Goal: Check status

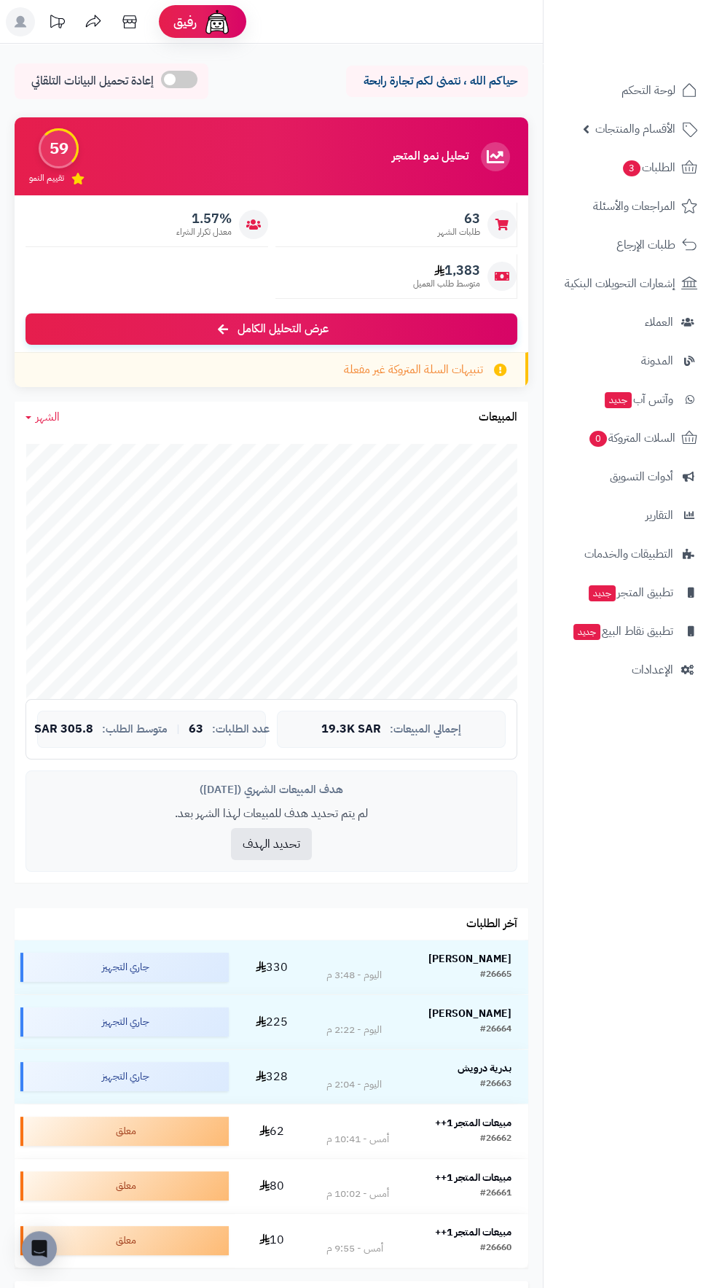
scroll to position [5, 0]
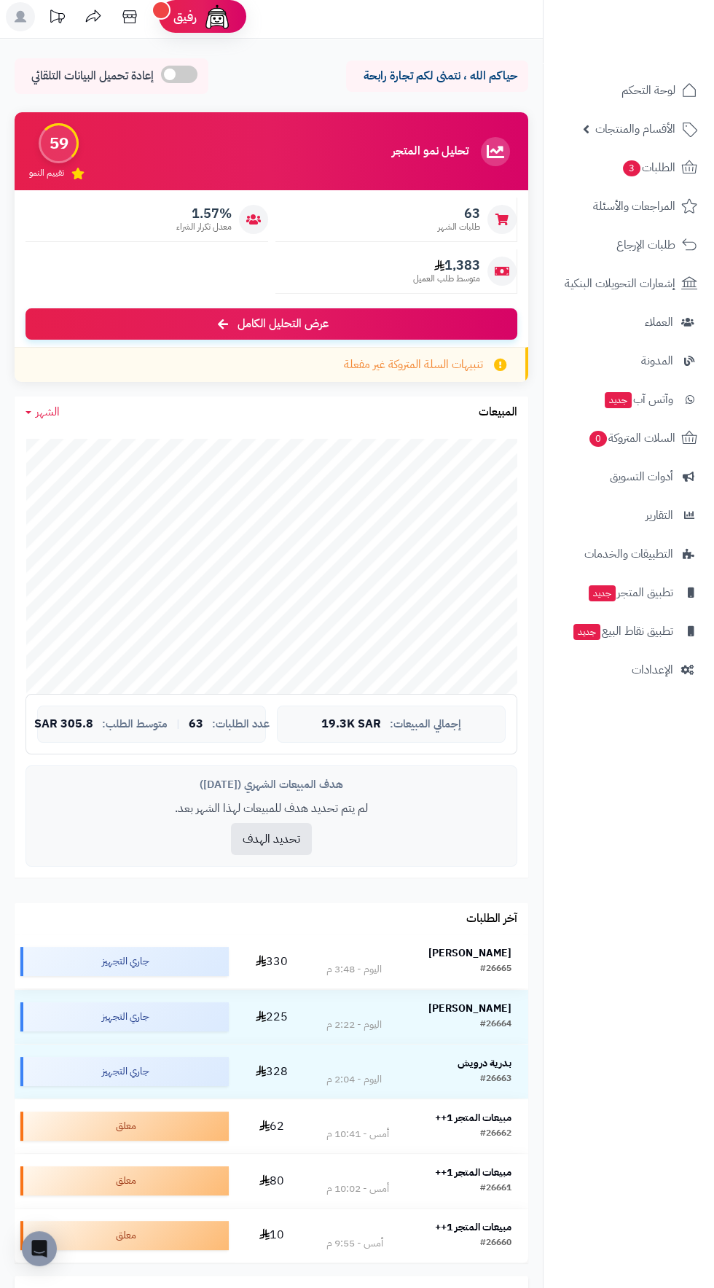
click at [463, 950] on strong "[PERSON_NAME]" at bounding box center [469, 952] width 83 height 15
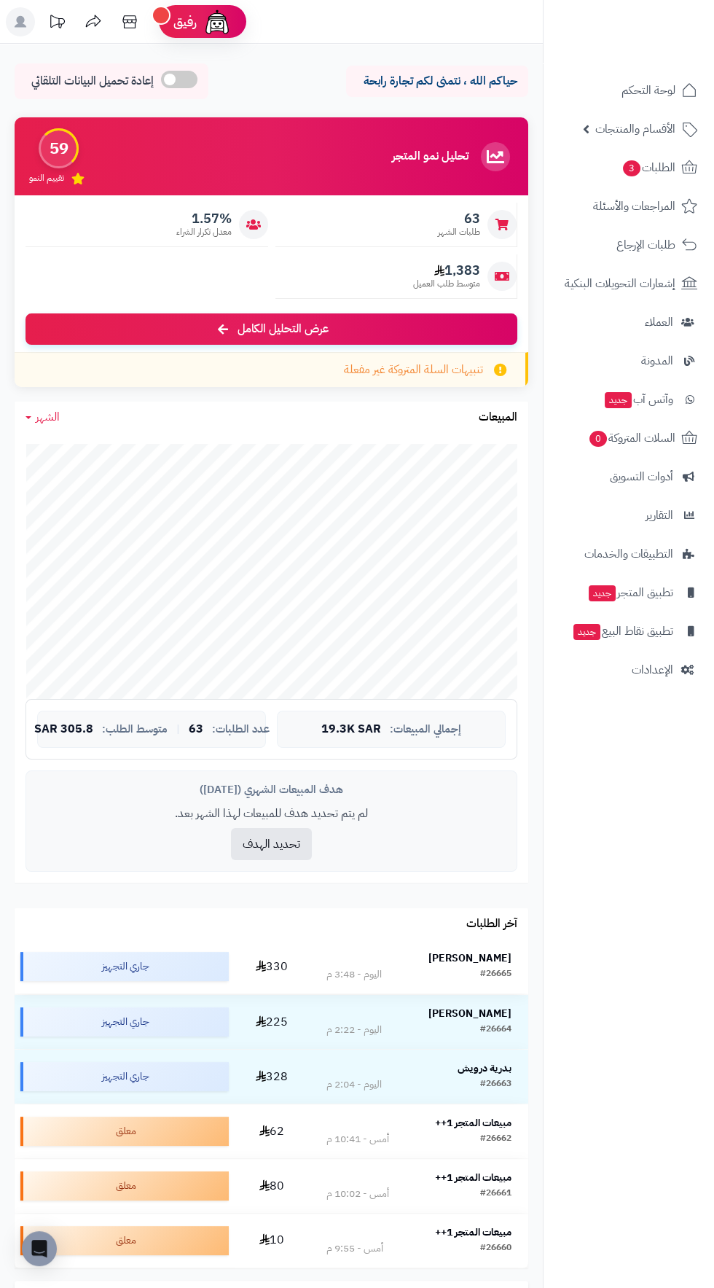
click at [477, 950] on strong "[PERSON_NAME]" at bounding box center [469, 957] width 83 height 15
